Goal: Transaction & Acquisition: Purchase product/service

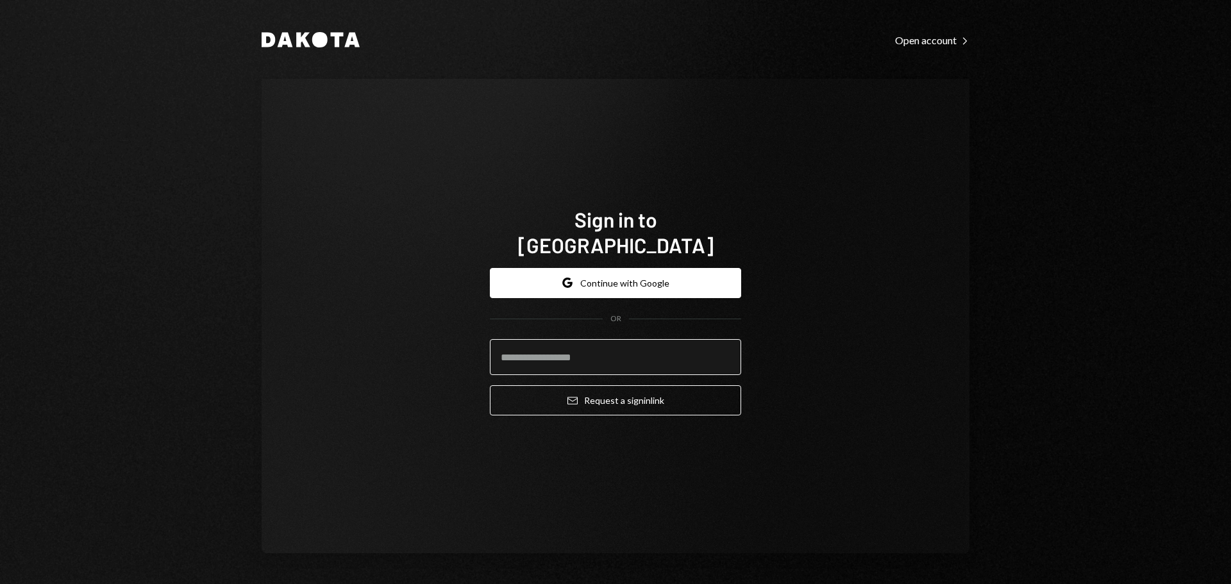
click at [523, 349] on input "email" at bounding box center [615, 357] width 251 height 36
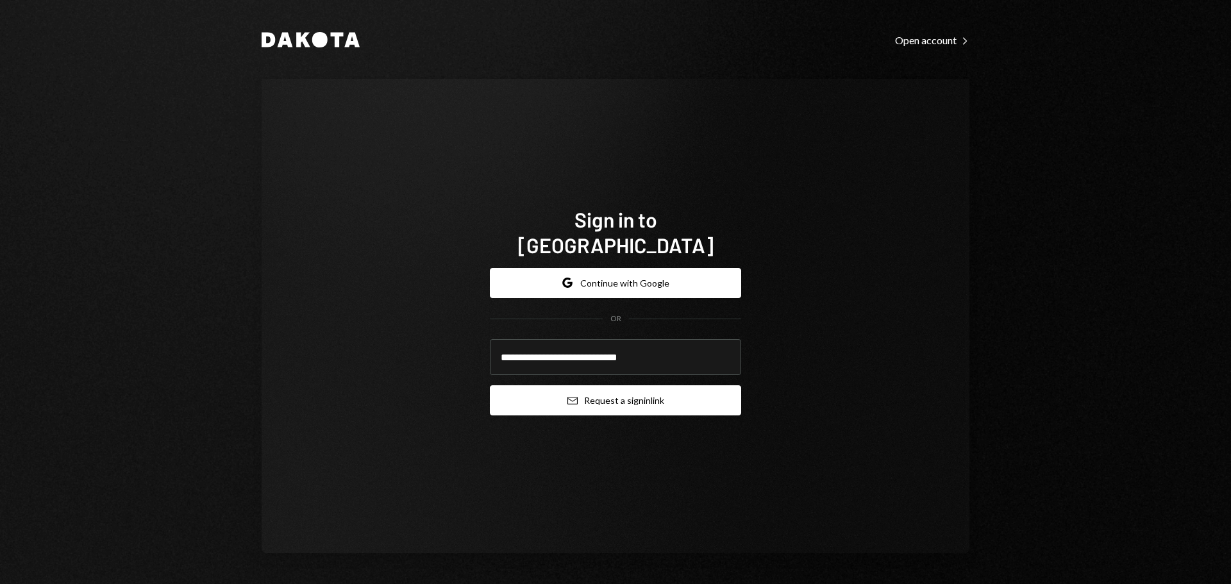
type input "**********"
click at [543, 389] on button "Email Request a sign in link" at bounding box center [615, 400] width 251 height 30
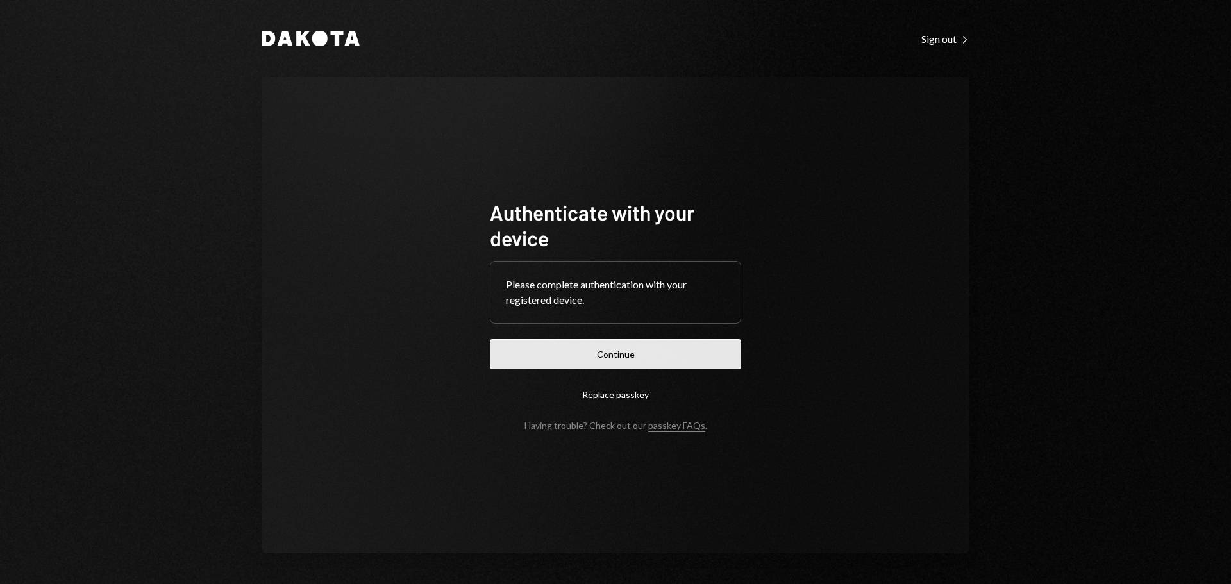
click at [510, 342] on button "Continue" at bounding box center [615, 354] width 251 height 30
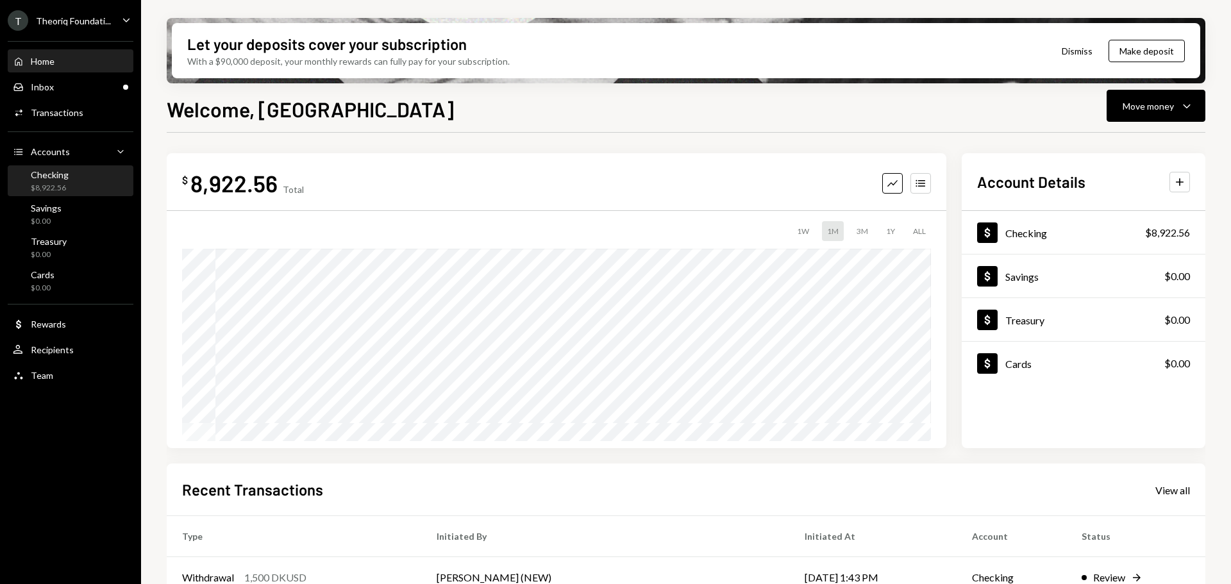
click at [61, 181] on div "Checking $8,922.56" at bounding box center [50, 181] width 38 height 24
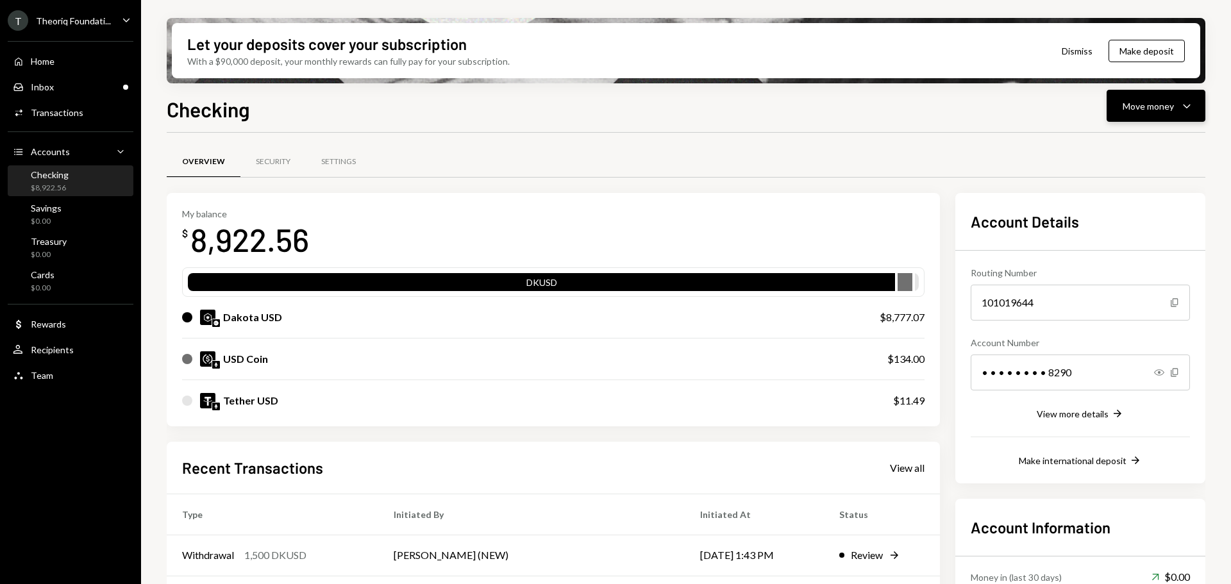
click at [1147, 99] on div "Move money" at bounding box center [1148, 105] width 51 height 13
click at [1117, 204] on div "Deposit" at bounding box center [1146, 202] width 94 height 13
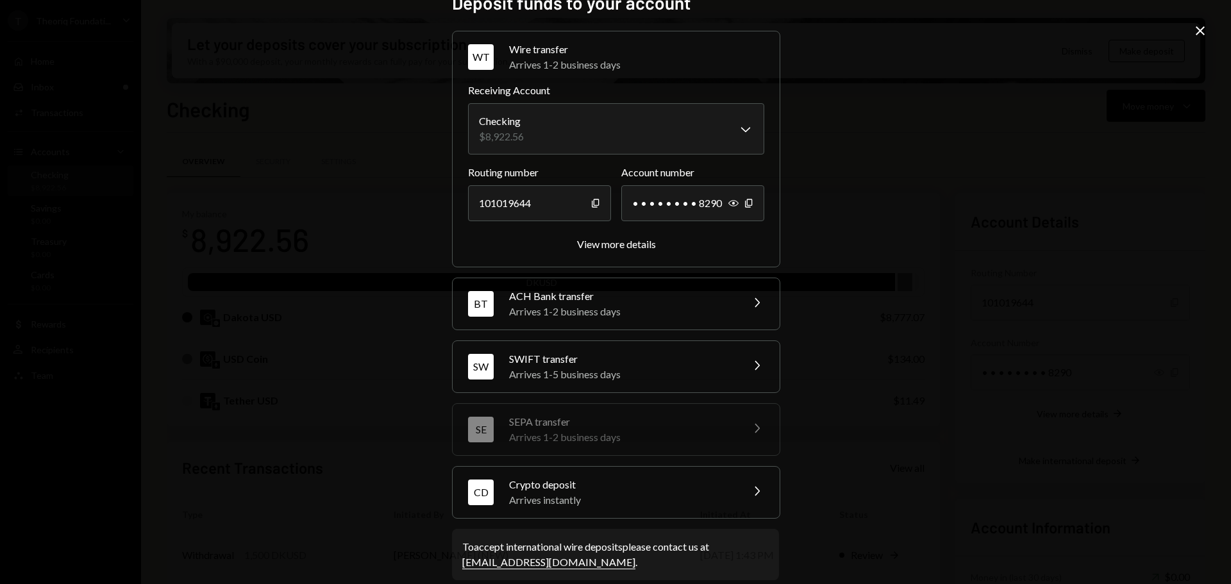
scroll to position [40, 0]
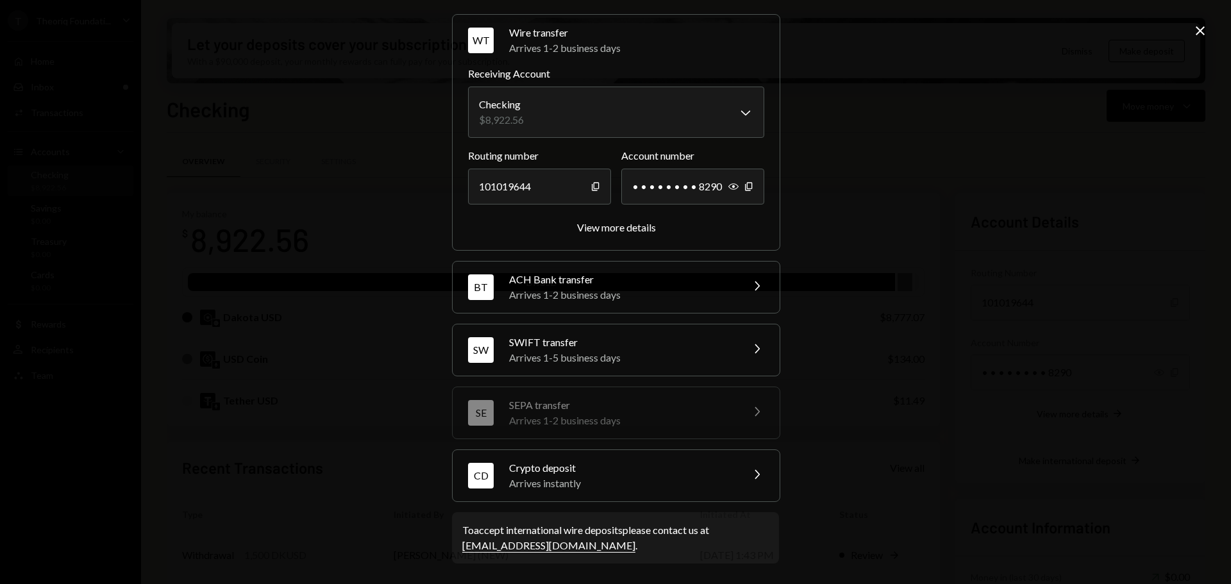
click at [587, 478] on div "Arrives instantly" at bounding box center [621, 483] width 224 height 15
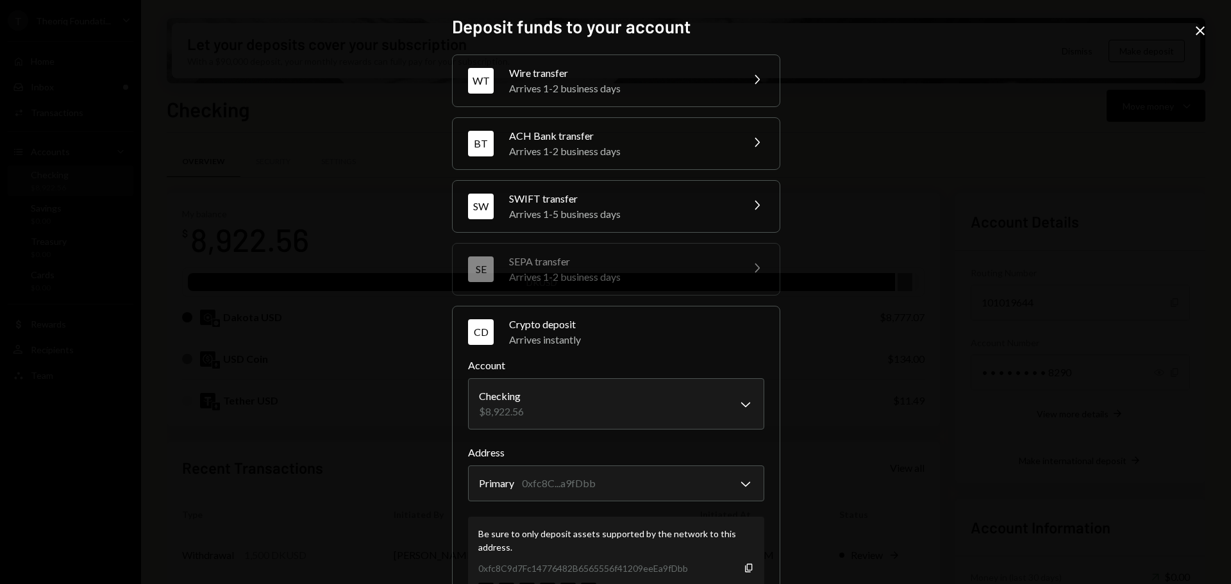
scroll to position [122, 0]
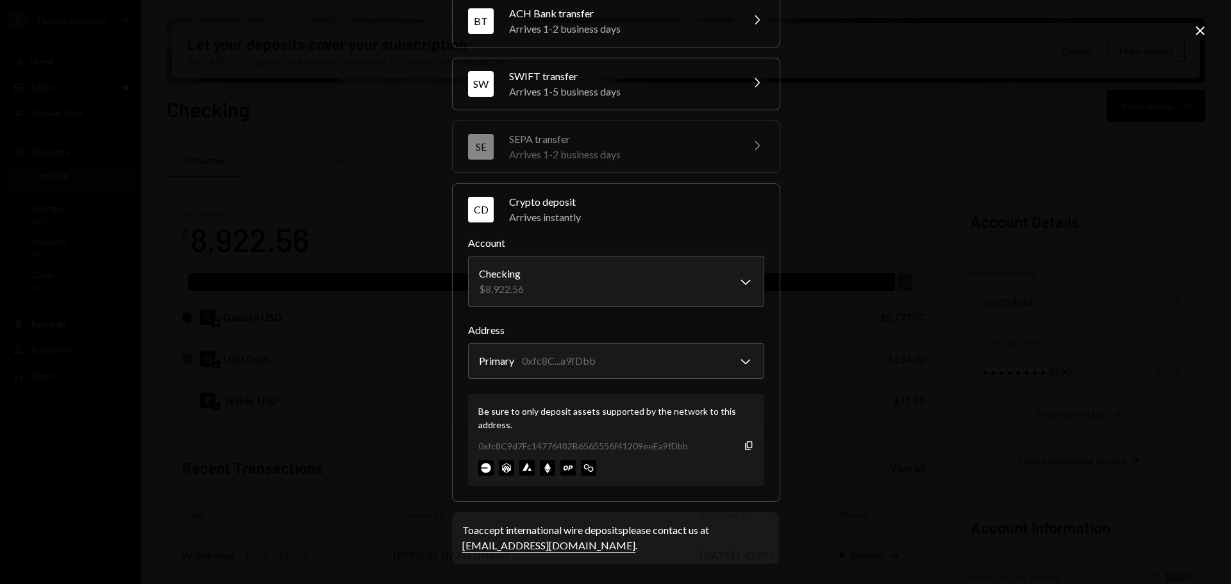
click at [1198, 33] on icon at bounding box center [1200, 30] width 9 height 9
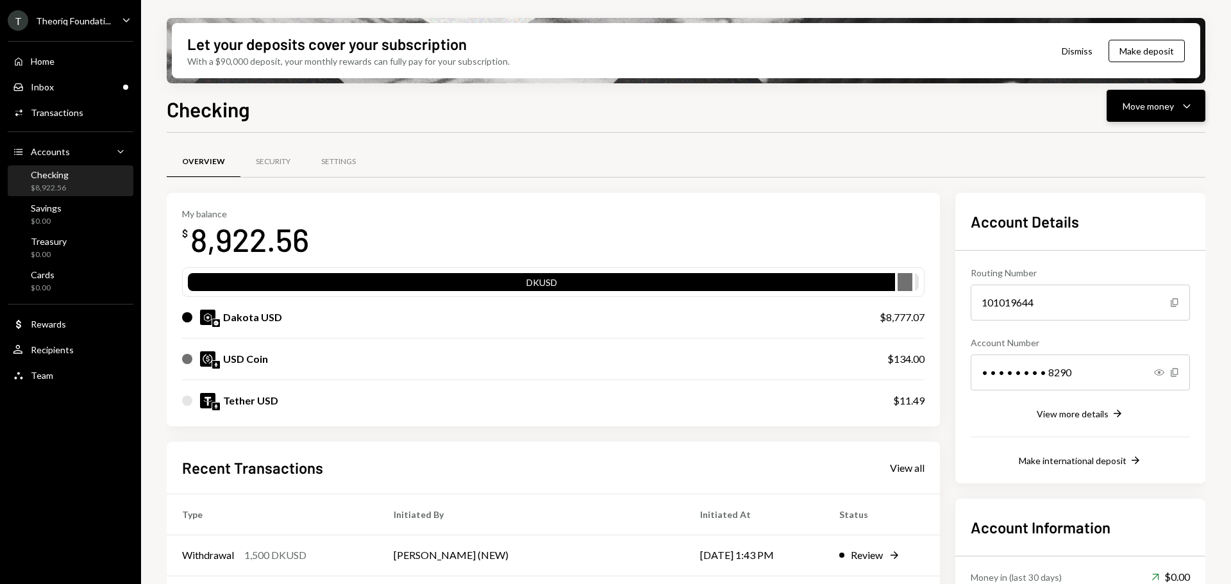
click at [1122, 112] on button "Move money Caret Down" at bounding box center [1156, 106] width 99 height 32
click at [1111, 206] on div "Deposit" at bounding box center [1146, 202] width 94 height 13
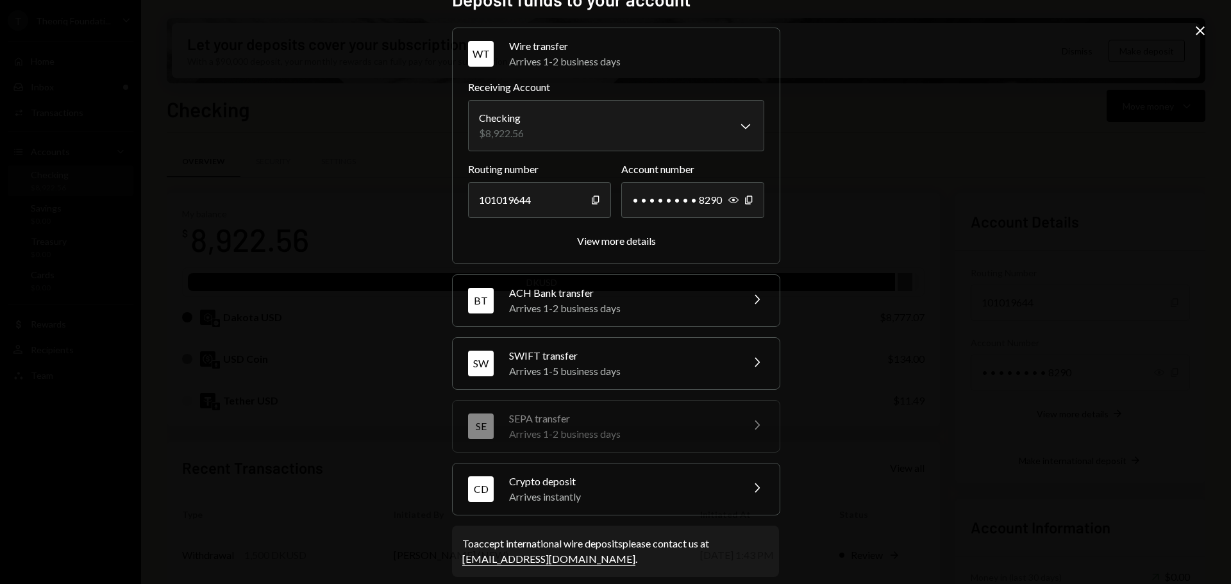
scroll to position [40, 0]
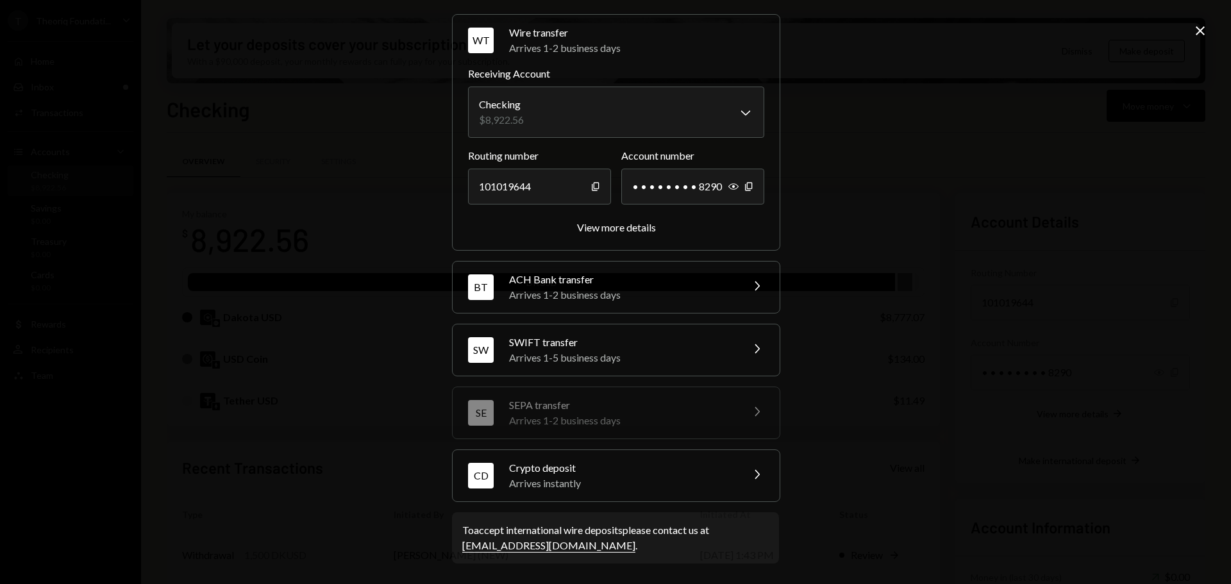
click at [562, 466] on div "Crypto deposit" at bounding box center [621, 467] width 224 height 15
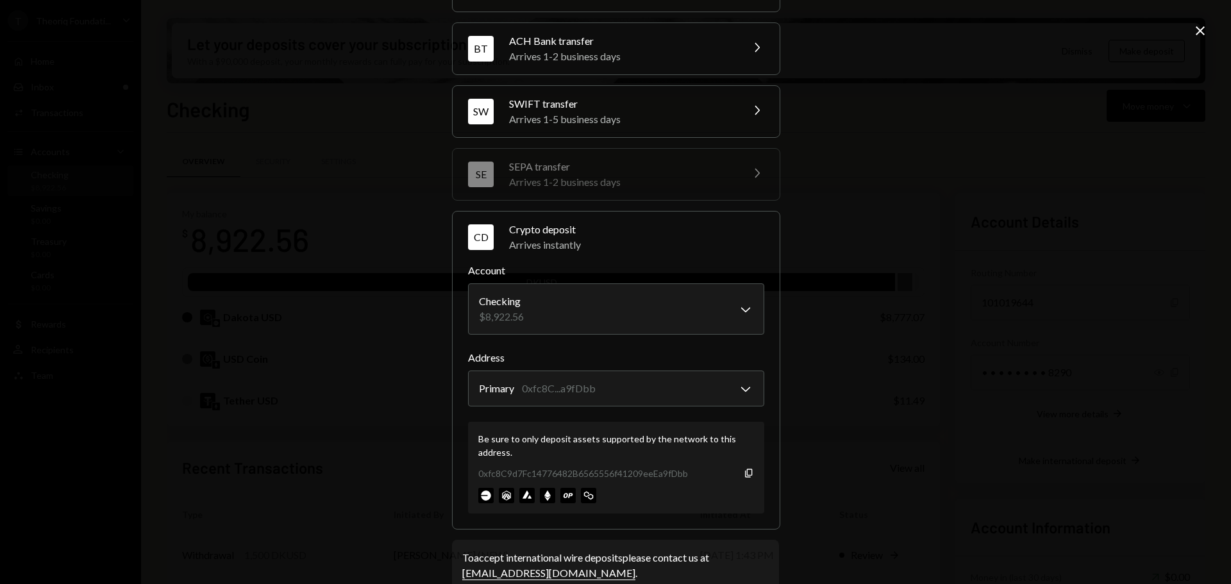
scroll to position [122, 0]
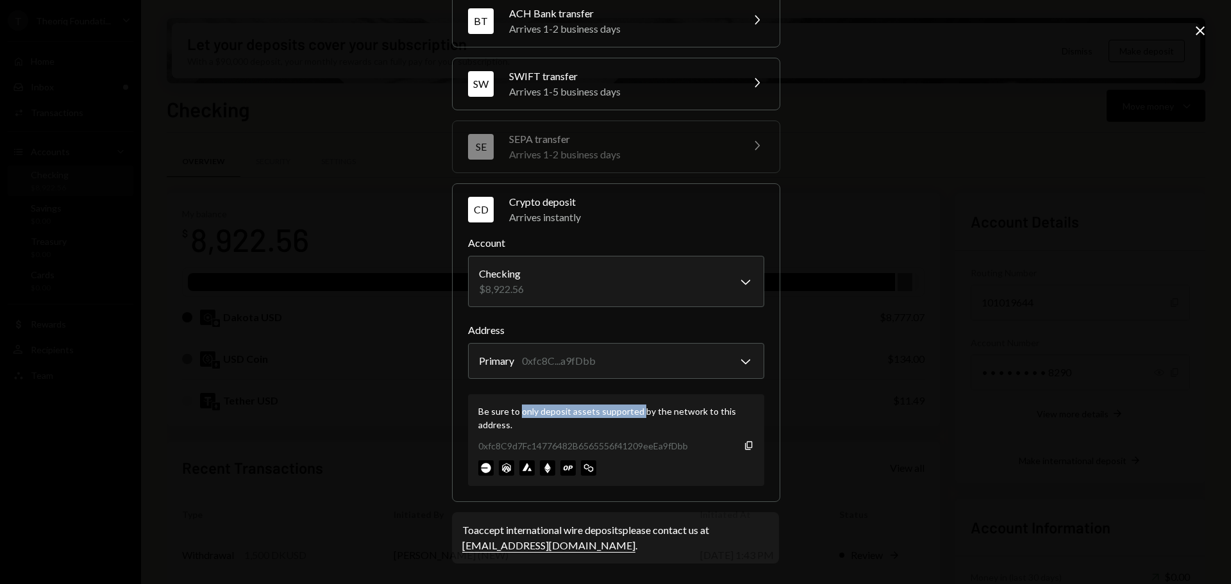
drag, startPoint x: 515, startPoint y: 415, endPoint x: 634, endPoint y: 414, distance: 118.6
click at [634, 414] on div "Be sure to only deposit assets supported by the network to this address." at bounding box center [616, 418] width 276 height 27
click at [635, 410] on div "Be sure to only deposit assets supported by the network to this address." at bounding box center [616, 418] width 276 height 27
click at [745, 448] on icon "button" at bounding box center [748, 445] width 7 height 8
click at [746, 443] on icon "Copy" at bounding box center [749, 446] width 10 height 10
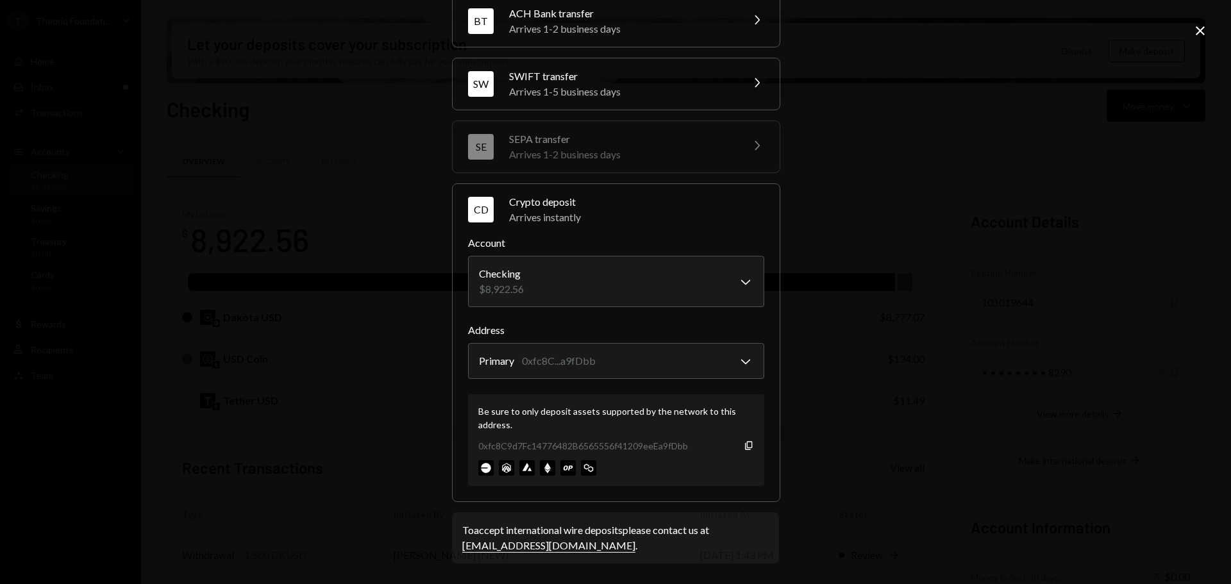
click at [845, 409] on div "**********" at bounding box center [615, 292] width 1231 height 584
click at [1198, 29] on icon "Close" at bounding box center [1200, 30] width 15 height 15
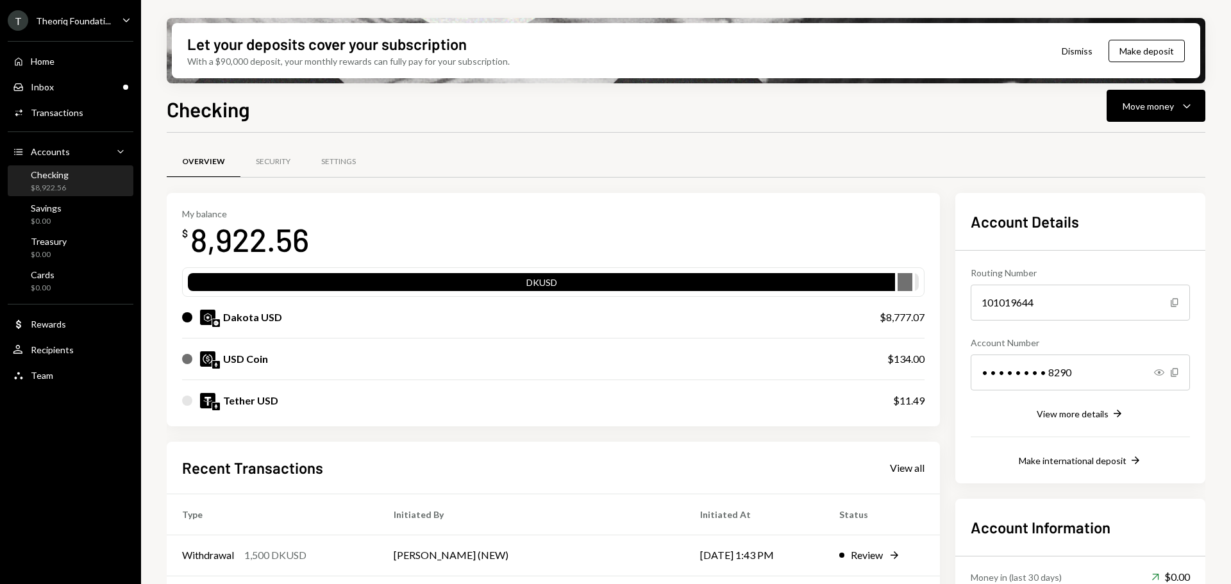
click at [71, 185] on div "Checking $8,922.56" at bounding box center [70, 181] width 115 height 24
click at [1138, 88] on div "Let your deposits cover your subscription With a $90,000 deposit, your monthly …" at bounding box center [686, 292] width 1090 height 584
click at [1136, 99] on div "Move money" at bounding box center [1148, 105] width 51 height 13
click at [1114, 203] on div "Deposit" at bounding box center [1146, 202] width 94 height 13
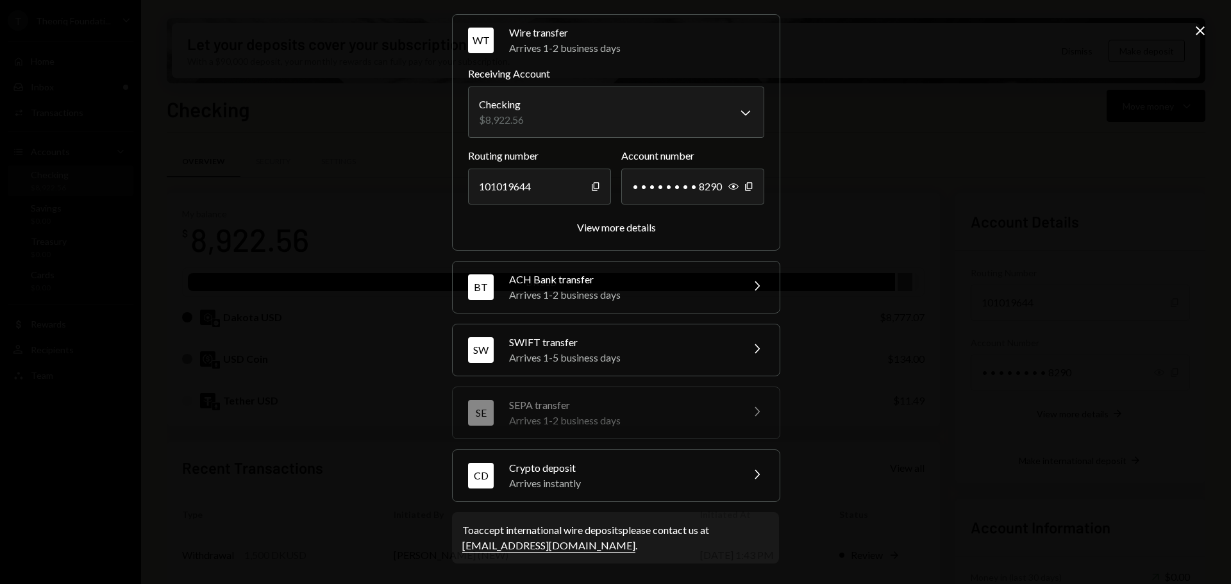
click at [531, 482] on div "Arrives instantly" at bounding box center [621, 483] width 224 height 15
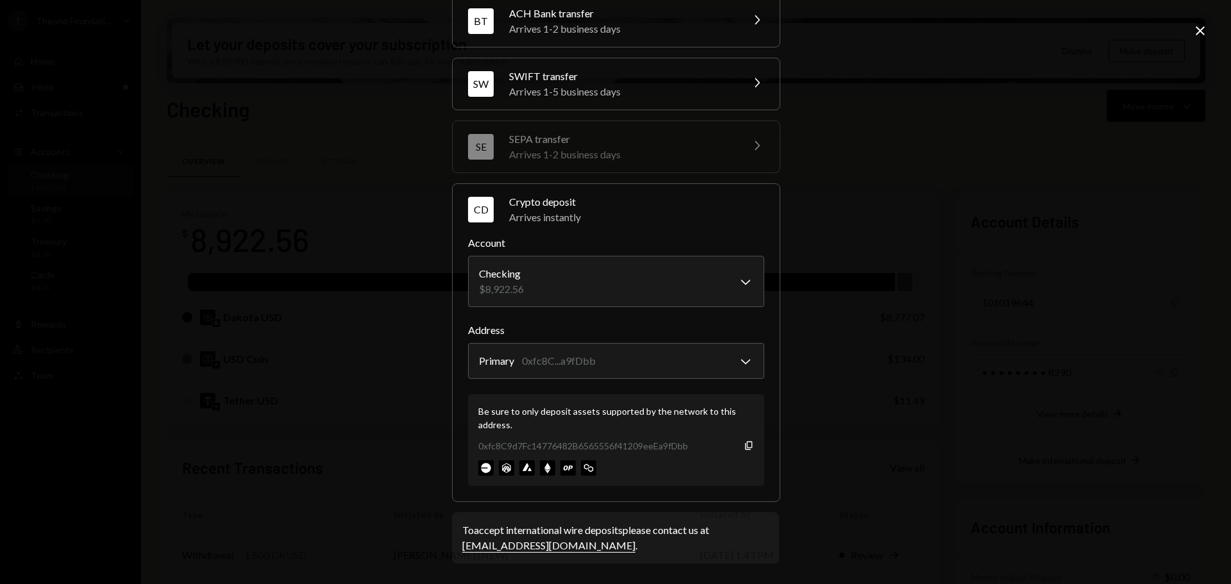
drag, startPoint x: 748, startPoint y: 446, endPoint x: 703, endPoint y: 479, distance: 55.5
click at [748, 446] on icon "button" at bounding box center [748, 445] width 7 height 8
click at [1202, 26] on icon "Close" at bounding box center [1200, 30] width 15 height 15
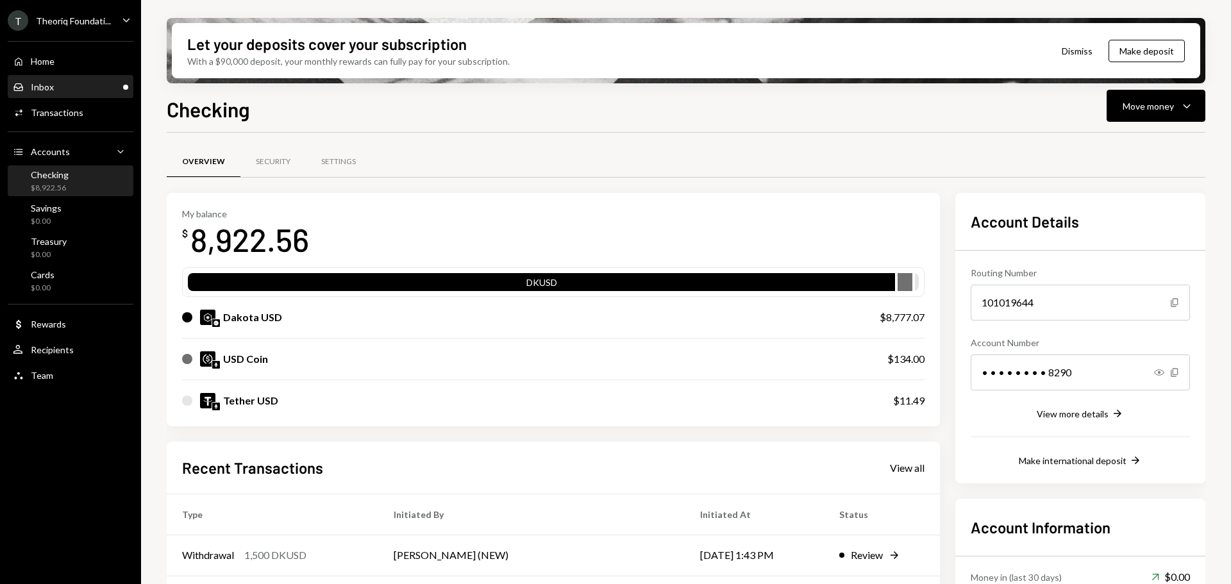
click at [89, 88] on div "Inbox Inbox" at bounding box center [70, 87] width 115 height 12
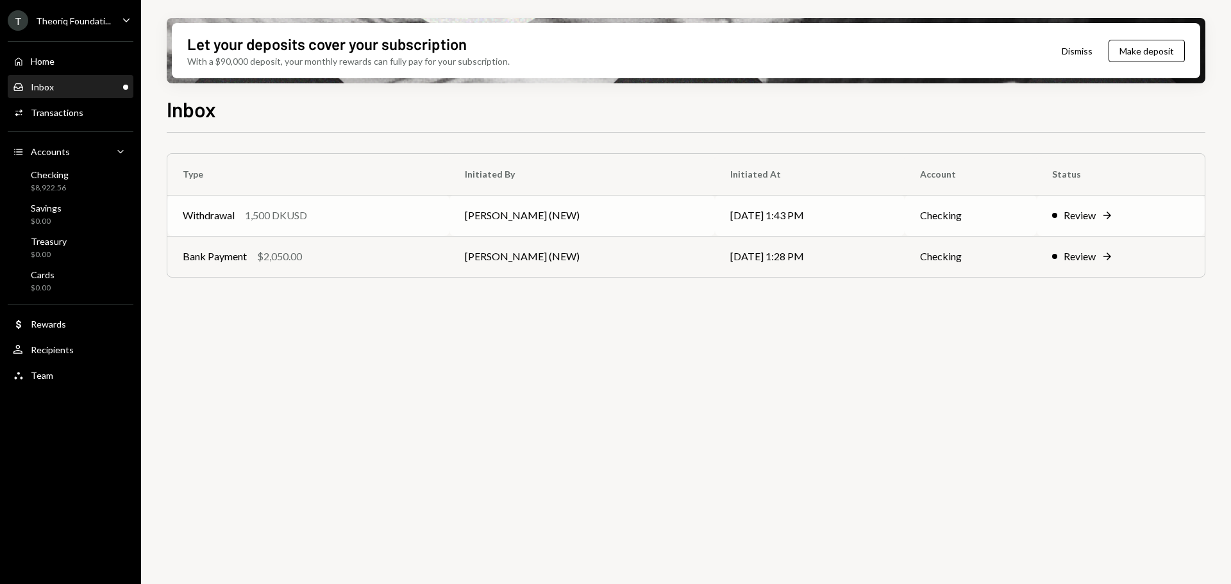
click at [289, 223] on div "1,500 DKUSD" at bounding box center [276, 215] width 62 height 15
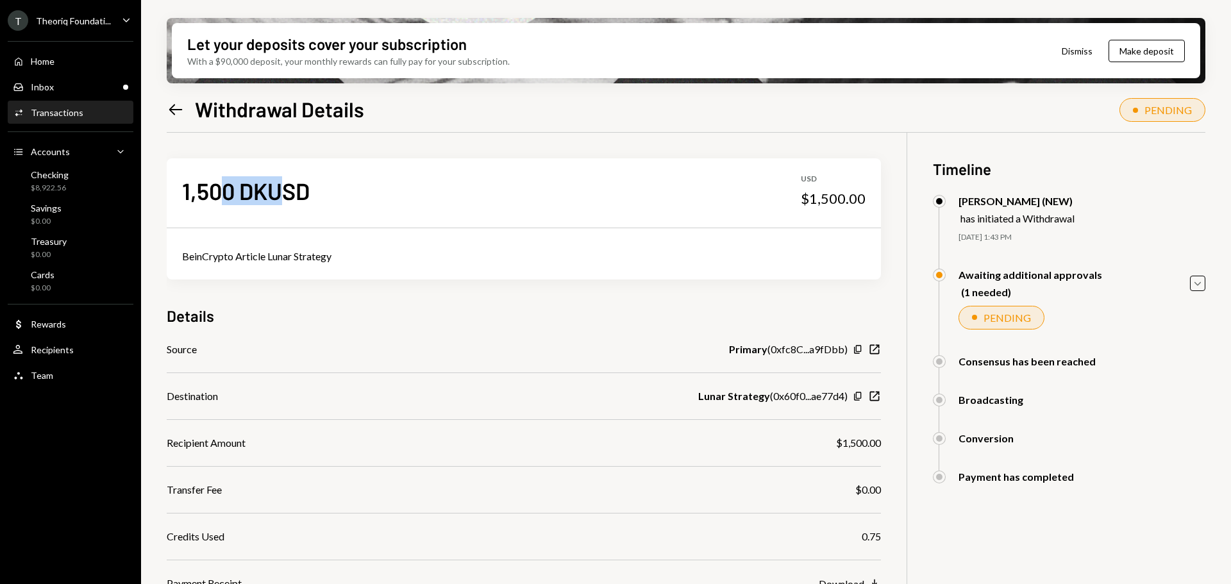
drag, startPoint x: 221, startPoint y: 194, endPoint x: 290, endPoint y: 202, distance: 70.4
click at [289, 198] on div "1,500 DKUSD" at bounding box center [246, 190] width 128 height 29
click at [198, 197] on div "1,500 DKUSD" at bounding box center [246, 190] width 128 height 29
drag, startPoint x: 178, startPoint y: 193, endPoint x: 314, endPoint y: 194, distance: 136.6
click at [314, 194] on div "1,500 DKUSD USD $1,500.00" at bounding box center [524, 190] width 714 height 64
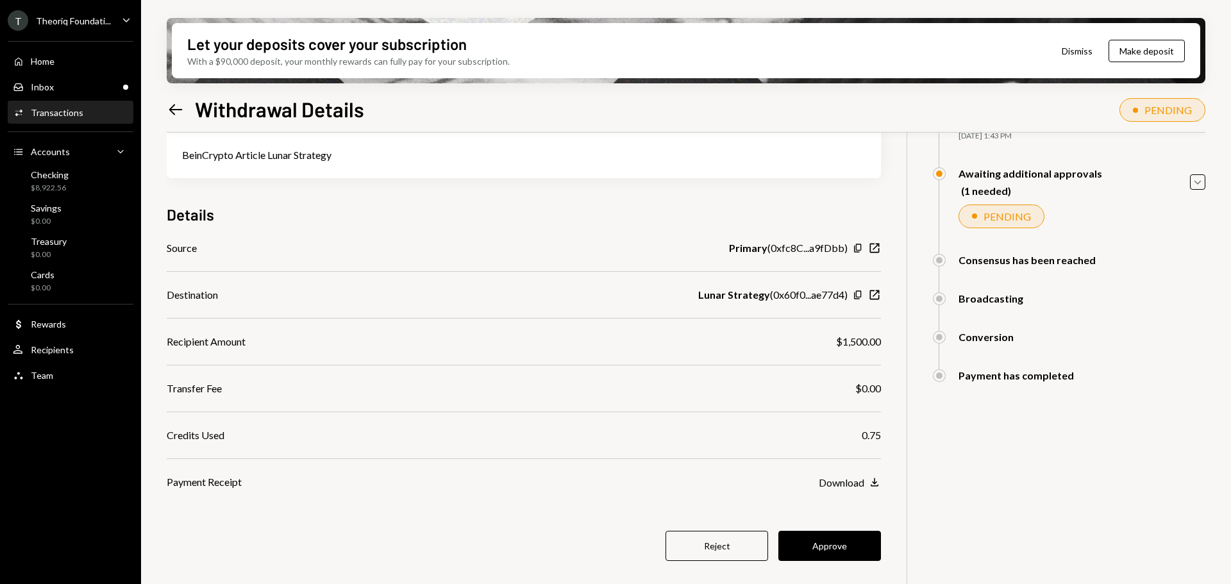
scroll to position [103, 0]
drag, startPoint x: 775, startPoint y: 244, endPoint x: 799, endPoint y: 244, distance: 24.4
click at [798, 244] on div "Primary ( 0xfc8C...a9fDbb )" at bounding box center [788, 246] width 119 height 15
drag, startPoint x: 732, startPoint y: 296, endPoint x: 786, endPoint y: 318, distance: 58.9
click at [786, 318] on div "Source Primary ( 0xfc8C...a9fDbb ) Copy New Window Destination Lunar Strategy (…" at bounding box center [524, 363] width 714 height 249
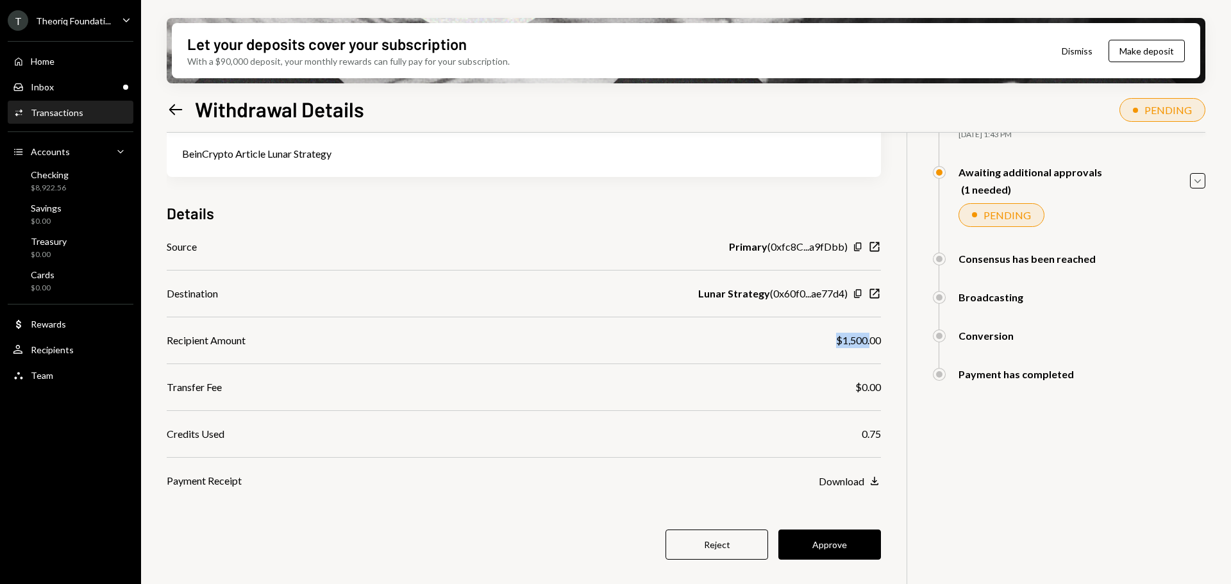
drag, startPoint x: 831, startPoint y: 341, endPoint x: 868, endPoint y: 360, distance: 41.3
click at [870, 342] on div "Recipient Amount $1,500.00" at bounding box center [524, 340] width 714 height 15
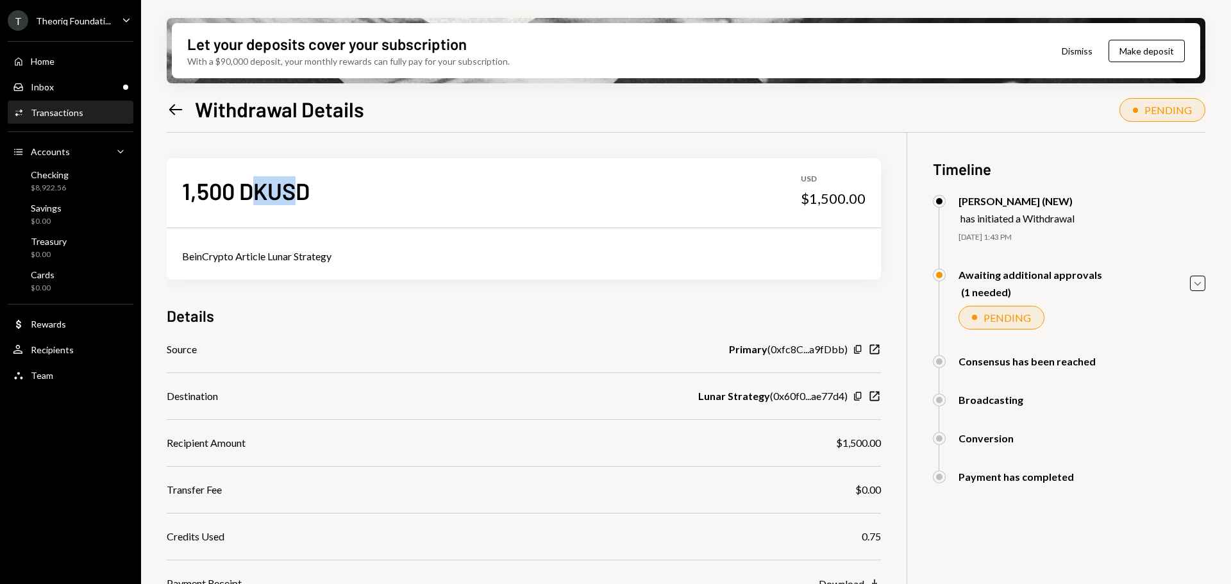
drag, startPoint x: 265, startPoint y: 196, endPoint x: 323, endPoint y: 203, distance: 58.1
click at [315, 201] on div "1,500 DKUSD USD $1,500.00" at bounding box center [524, 190] width 714 height 64
click at [1202, 284] on icon "Caret Down" at bounding box center [1198, 283] width 14 height 14
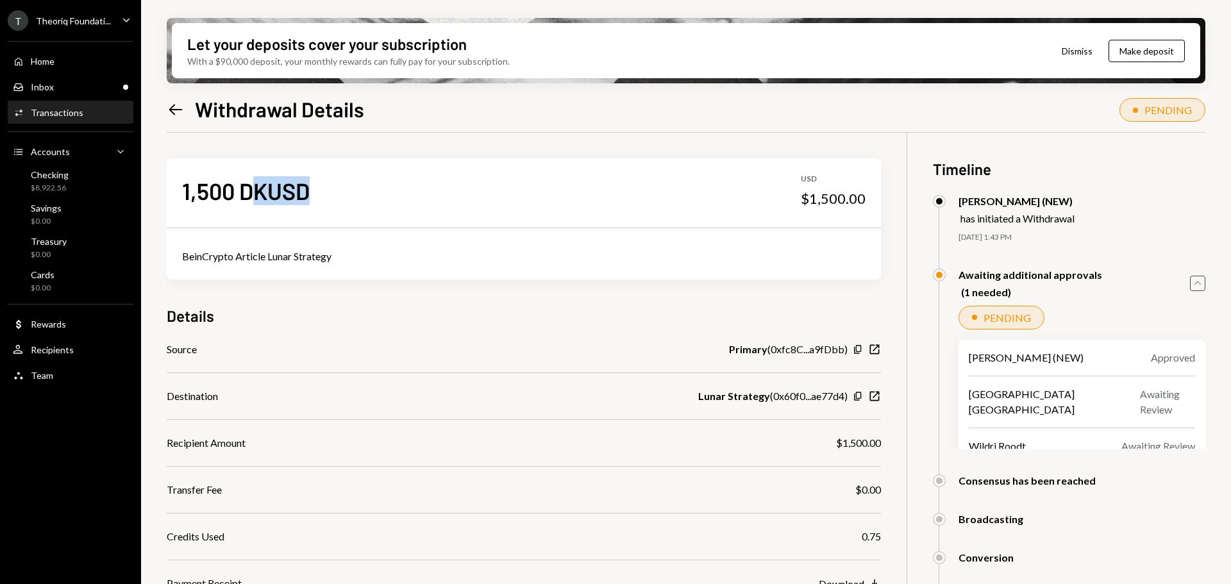
click at [1197, 283] on icon "Caret Up" at bounding box center [1198, 283] width 14 height 14
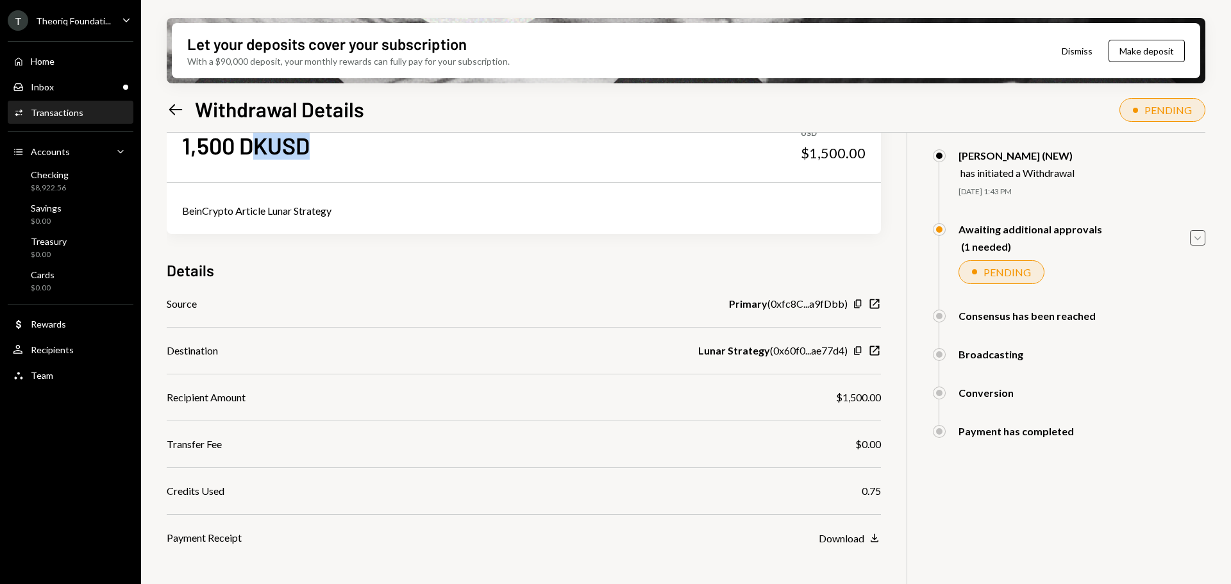
scroll to position [103, 0]
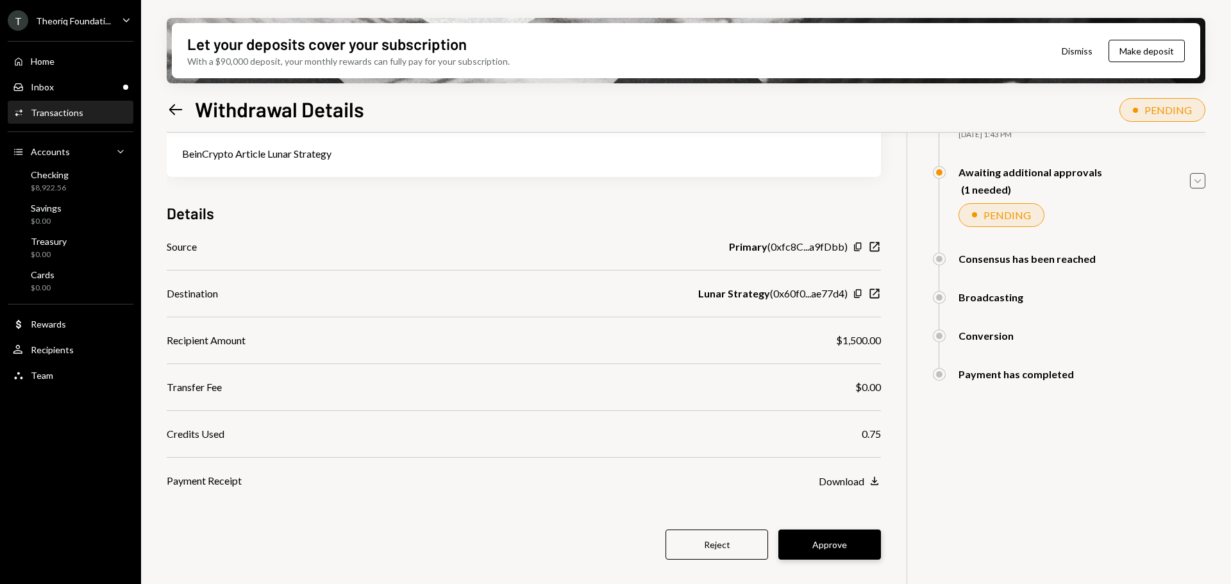
click at [807, 546] on button "Approve" at bounding box center [829, 545] width 103 height 30
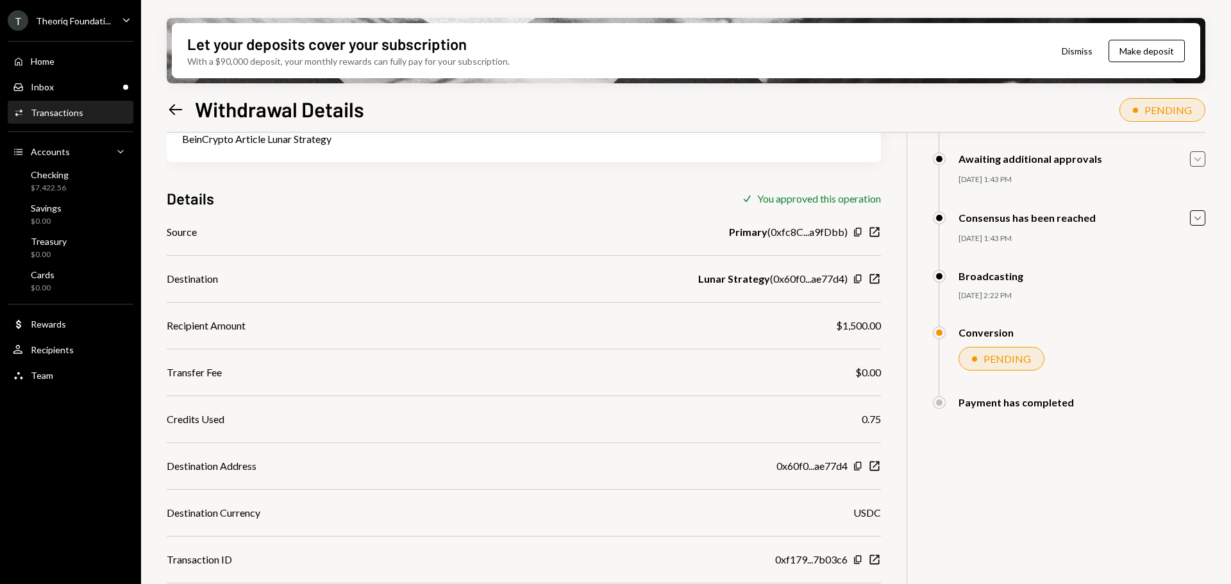
scroll to position [0, 0]
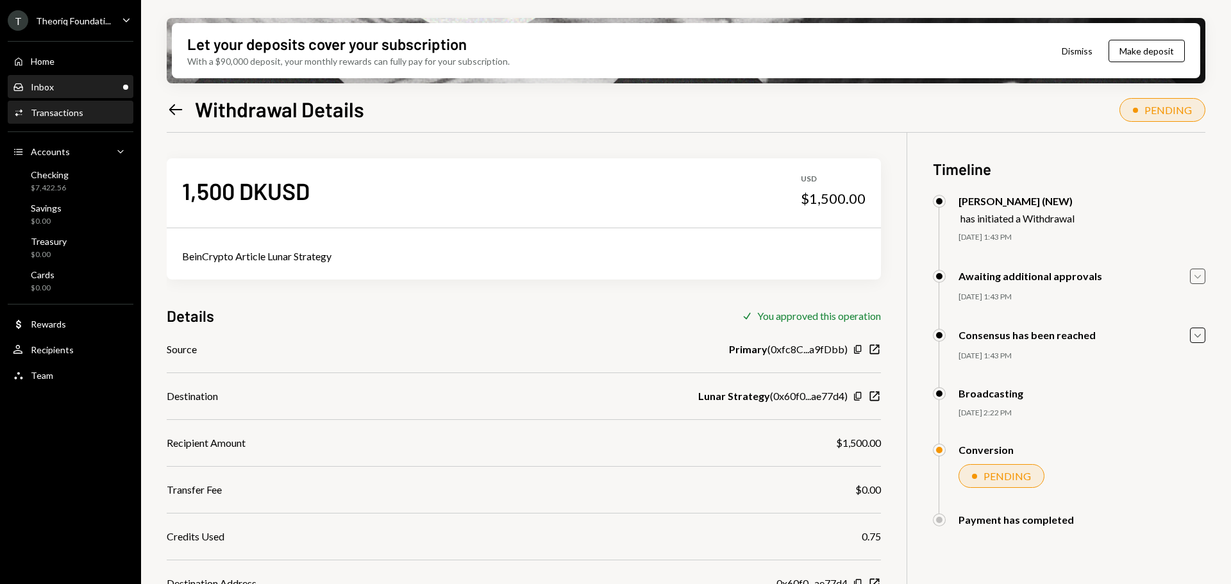
click at [60, 83] on div "Inbox Inbox" at bounding box center [70, 87] width 115 height 12
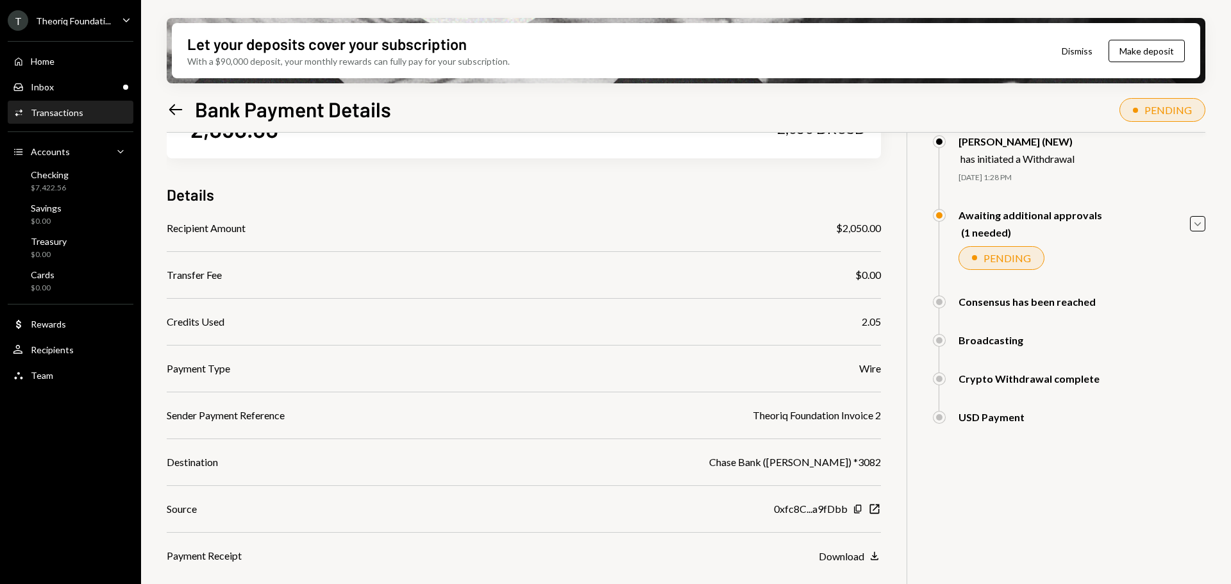
scroll to position [121, 0]
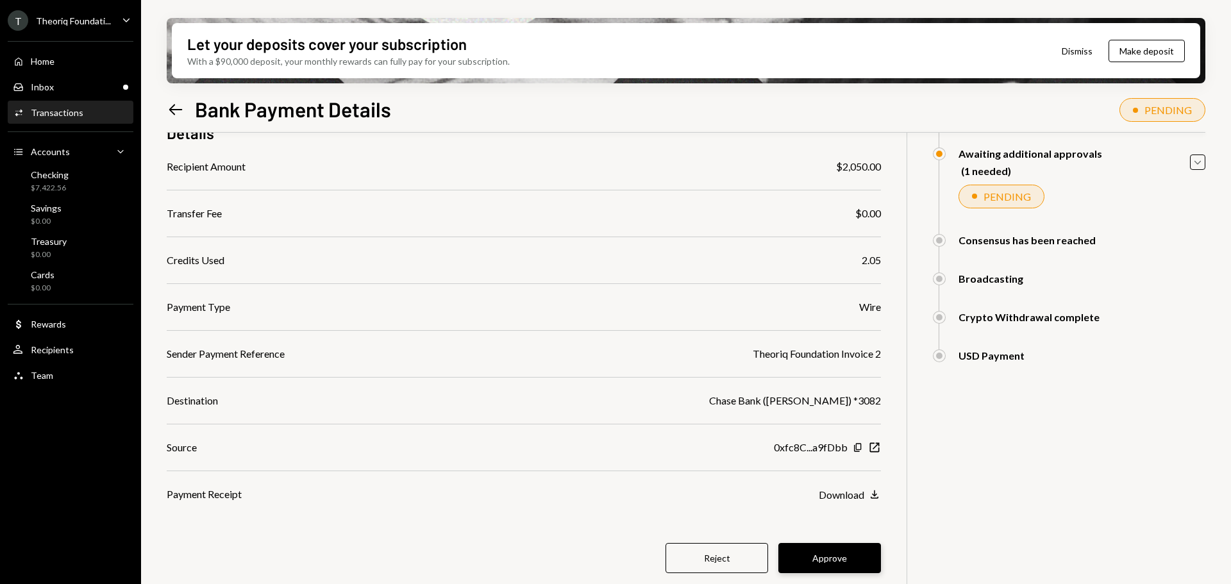
click at [787, 556] on button "Approve" at bounding box center [829, 558] width 103 height 30
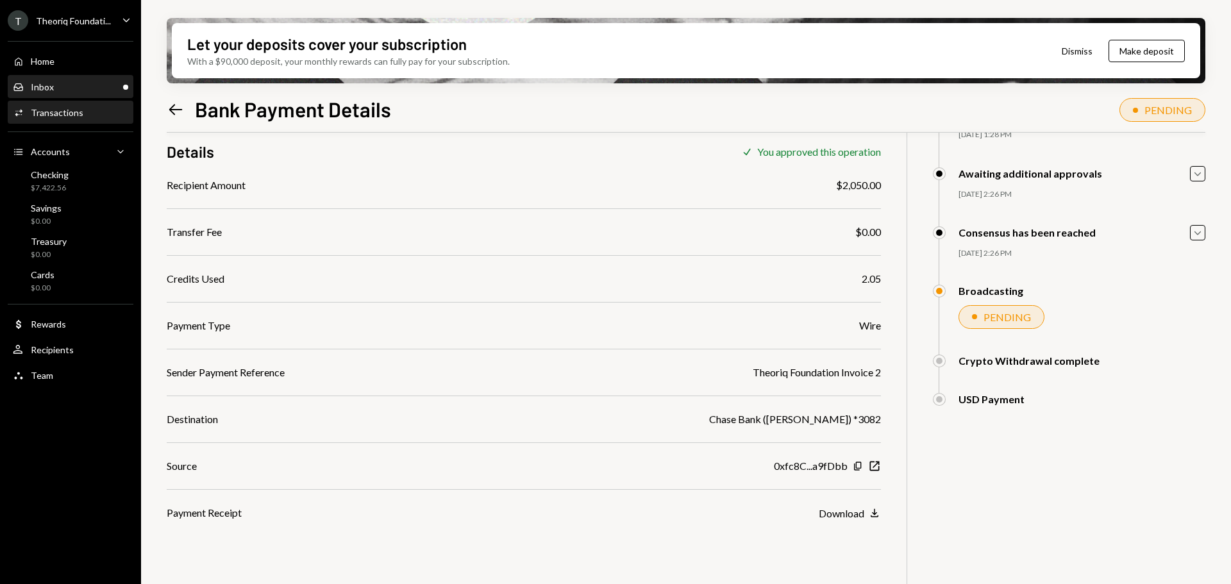
click at [96, 80] on div "Inbox Inbox" at bounding box center [70, 87] width 115 height 22
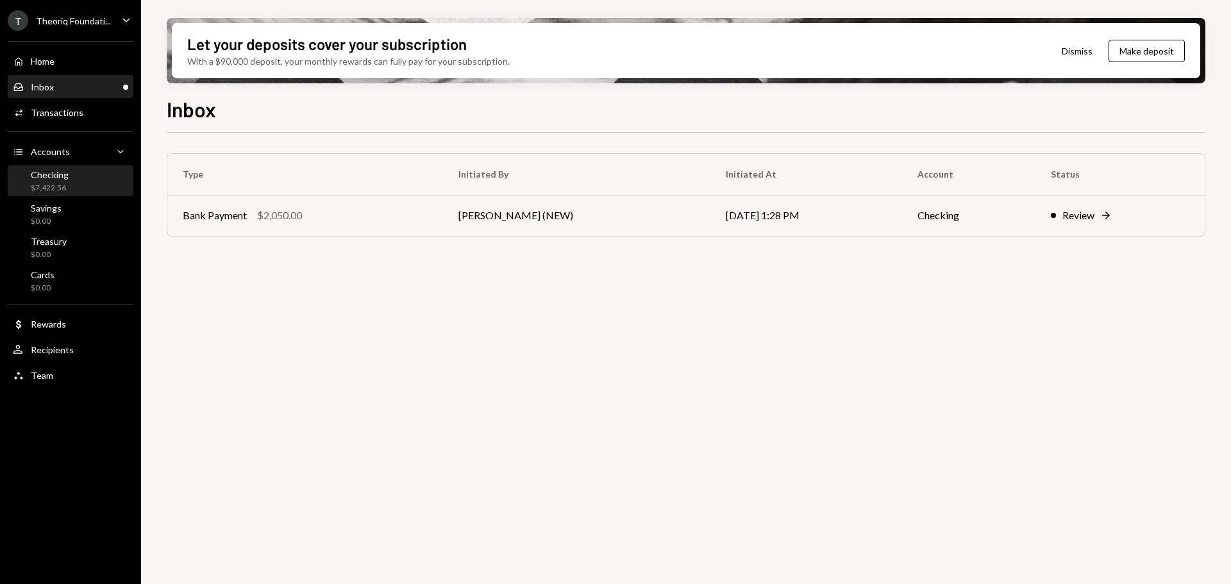
click at [84, 178] on div "Checking $7,422.56" at bounding box center [70, 181] width 115 height 24
